Goal: Navigation & Orientation: Find specific page/section

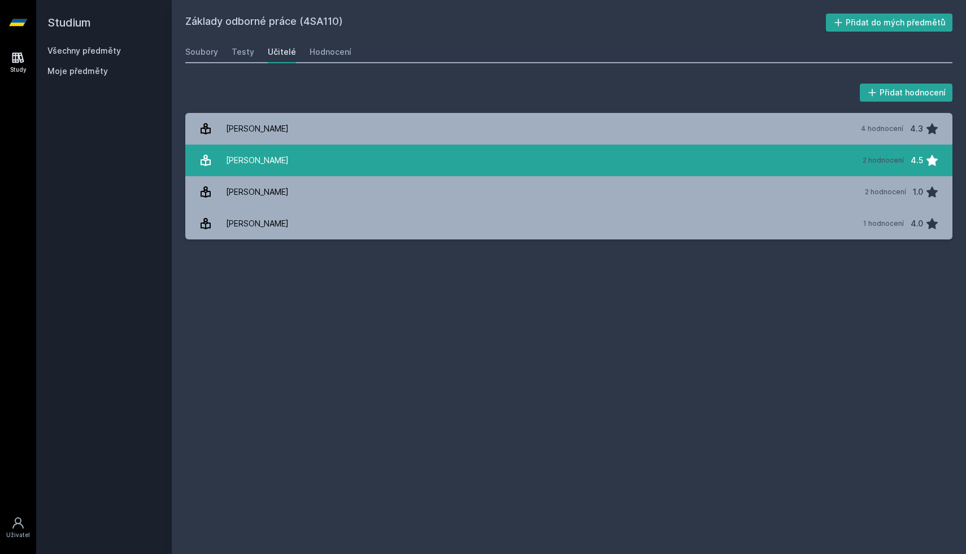
click at [461, 165] on link "Radváková Věra 2 hodnocení 4.5" at bounding box center [568, 161] width 767 height 32
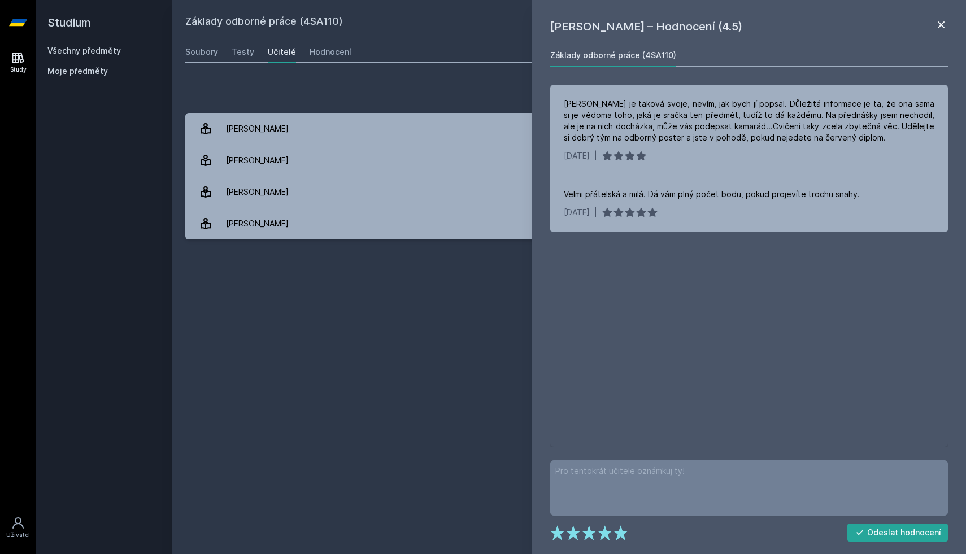
click at [944, 25] on icon at bounding box center [942, 25] width 14 height 14
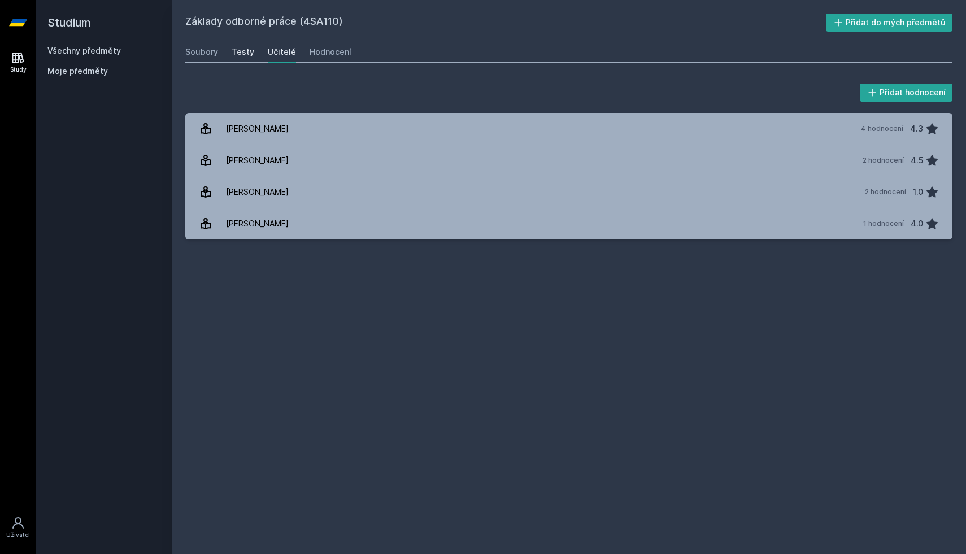
click at [244, 56] on div "Testy" at bounding box center [243, 51] width 23 height 11
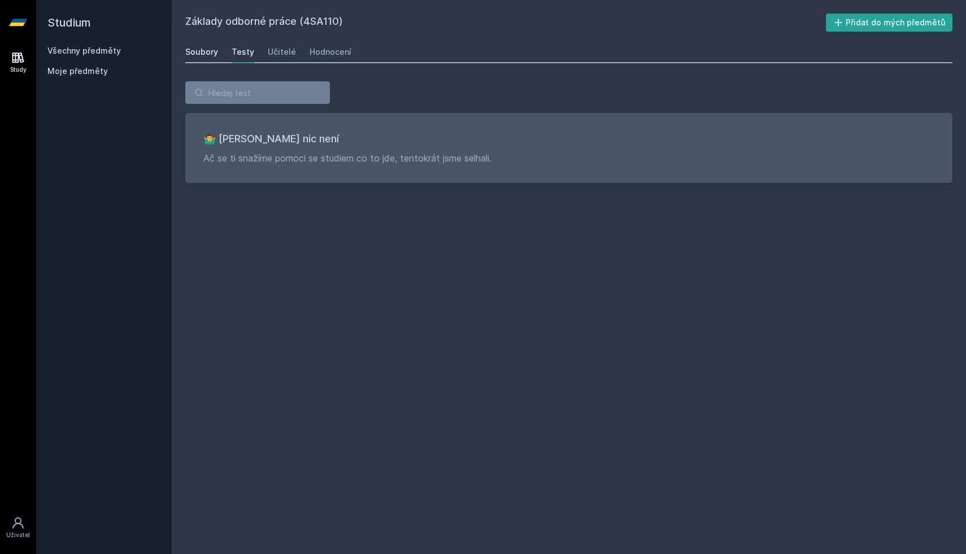
click at [210, 48] on div "Soubory" at bounding box center [201, 51] width 33 height 11
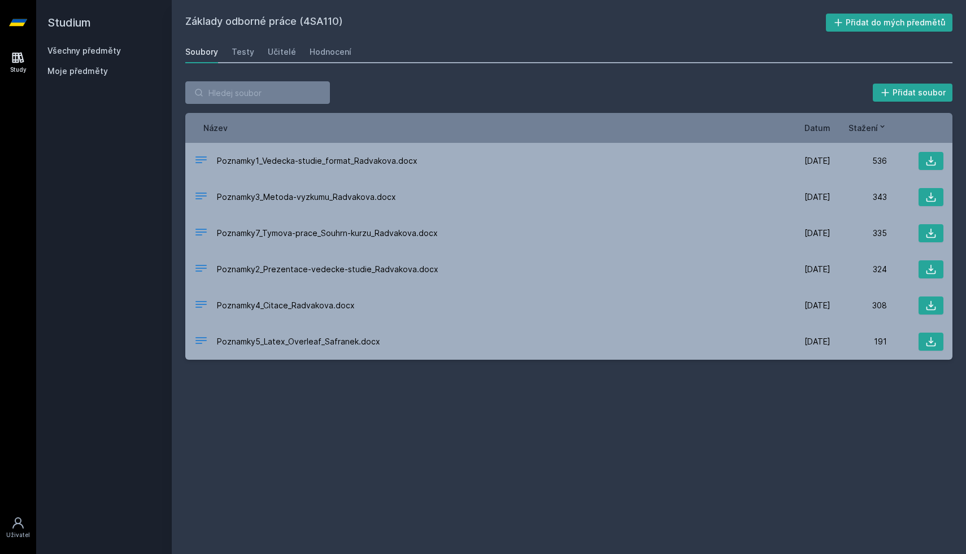
click at [86, 52] on link "Všechny předměty" at bounding box center [83, 51] width 73 height 10
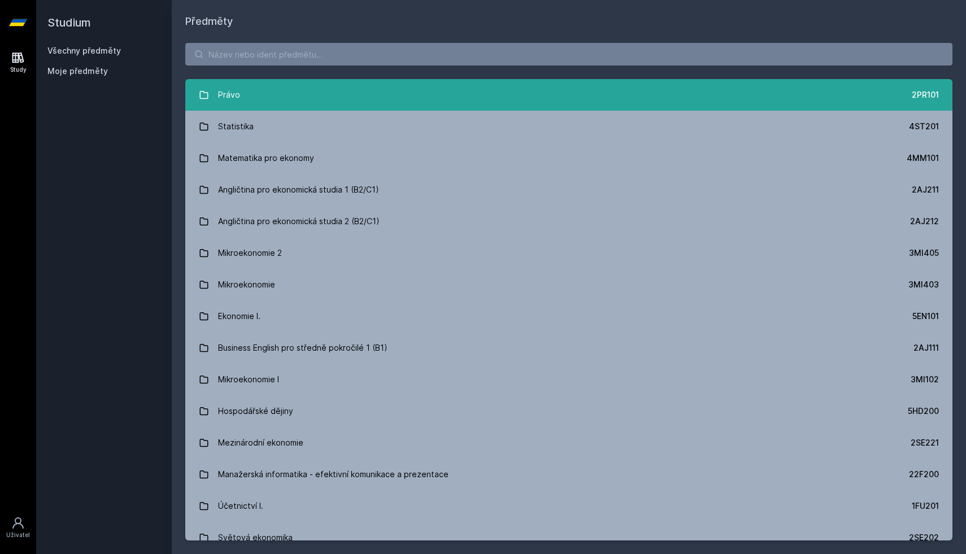
click at [233, 86] on div "Právo" at bounding box center [229, 95] width 22 height 23
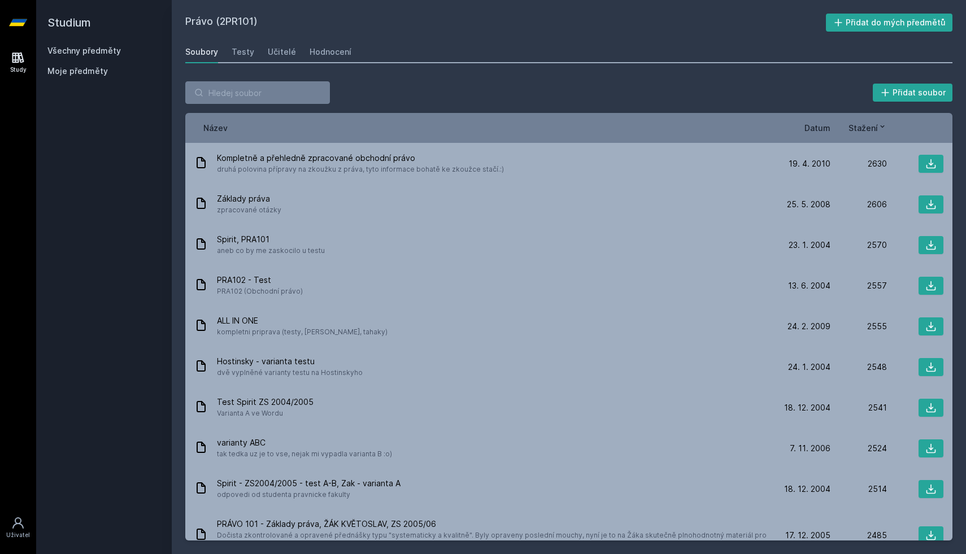
scroll to position [2092, 0]
